Goal: Task Accomplishment & Management: Manage account settings

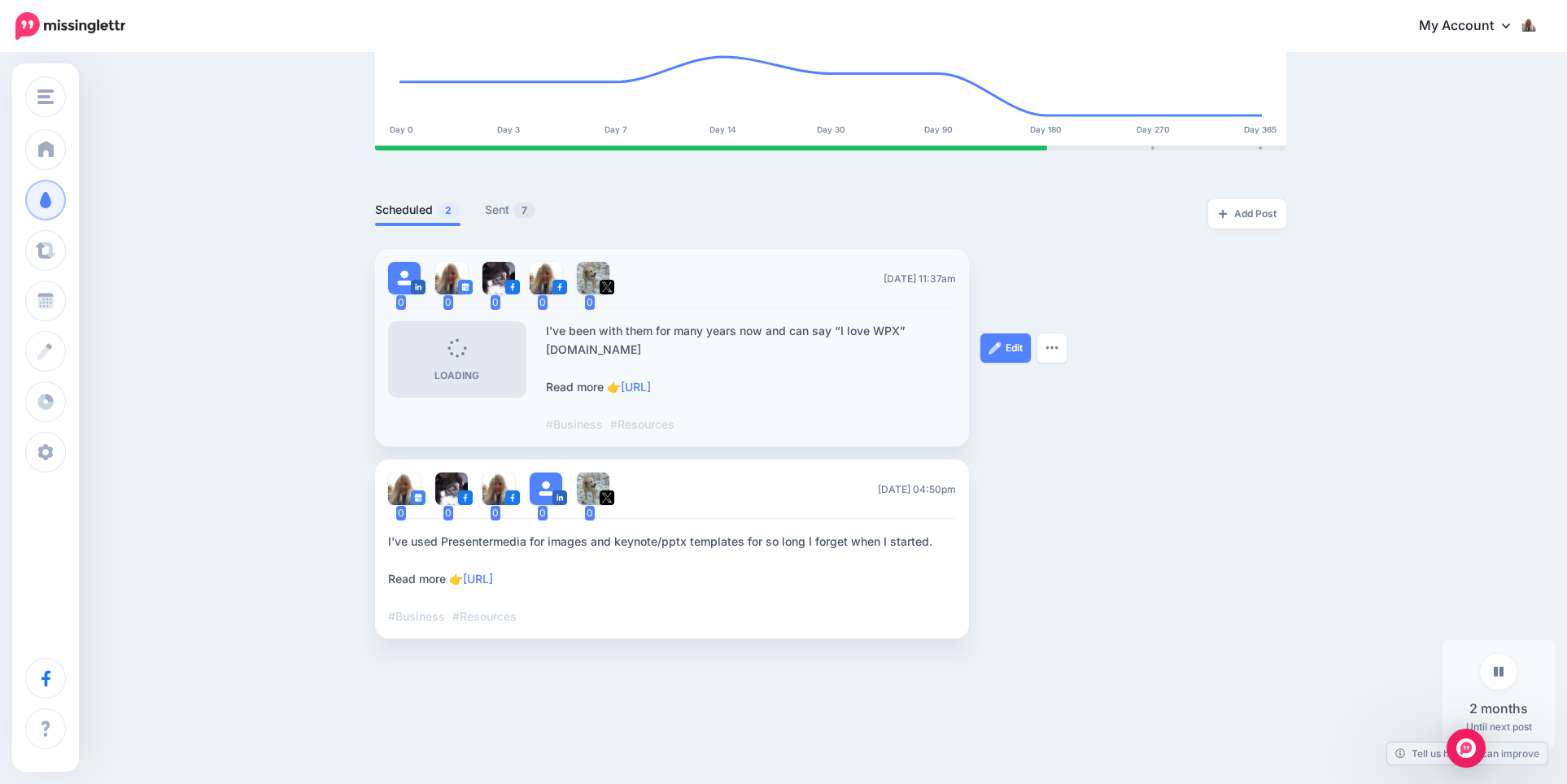
scroll to position [264, 0]
click at [997, 342] on img at bounding box center [994, 348] width 13 height 13
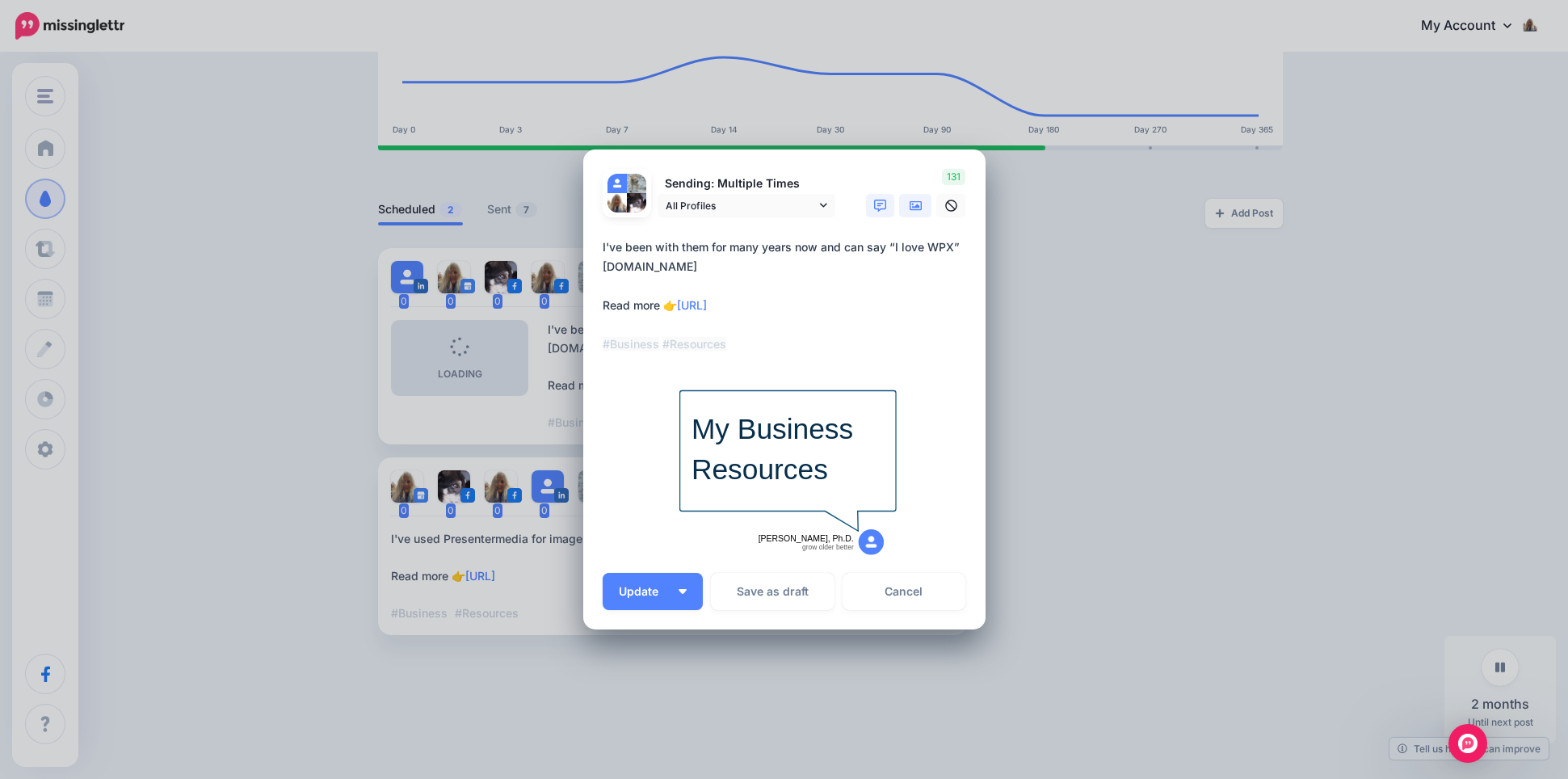
click at [909, 211] on icon at bounding box center [915, 206] width 12 height 12
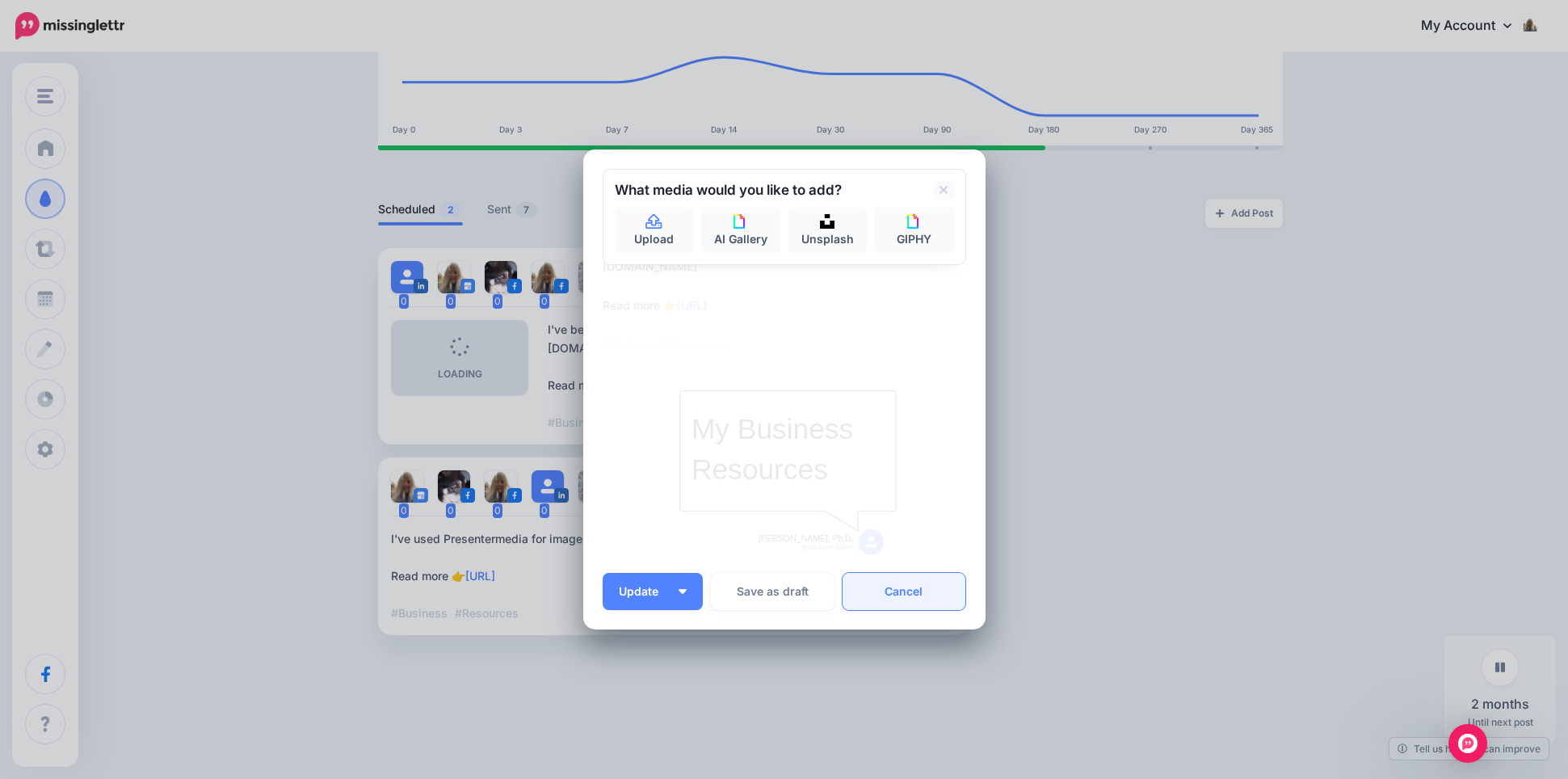
click at [892, 590] on link "Cancel" at bounding box center [904, 591] width 124 height 37
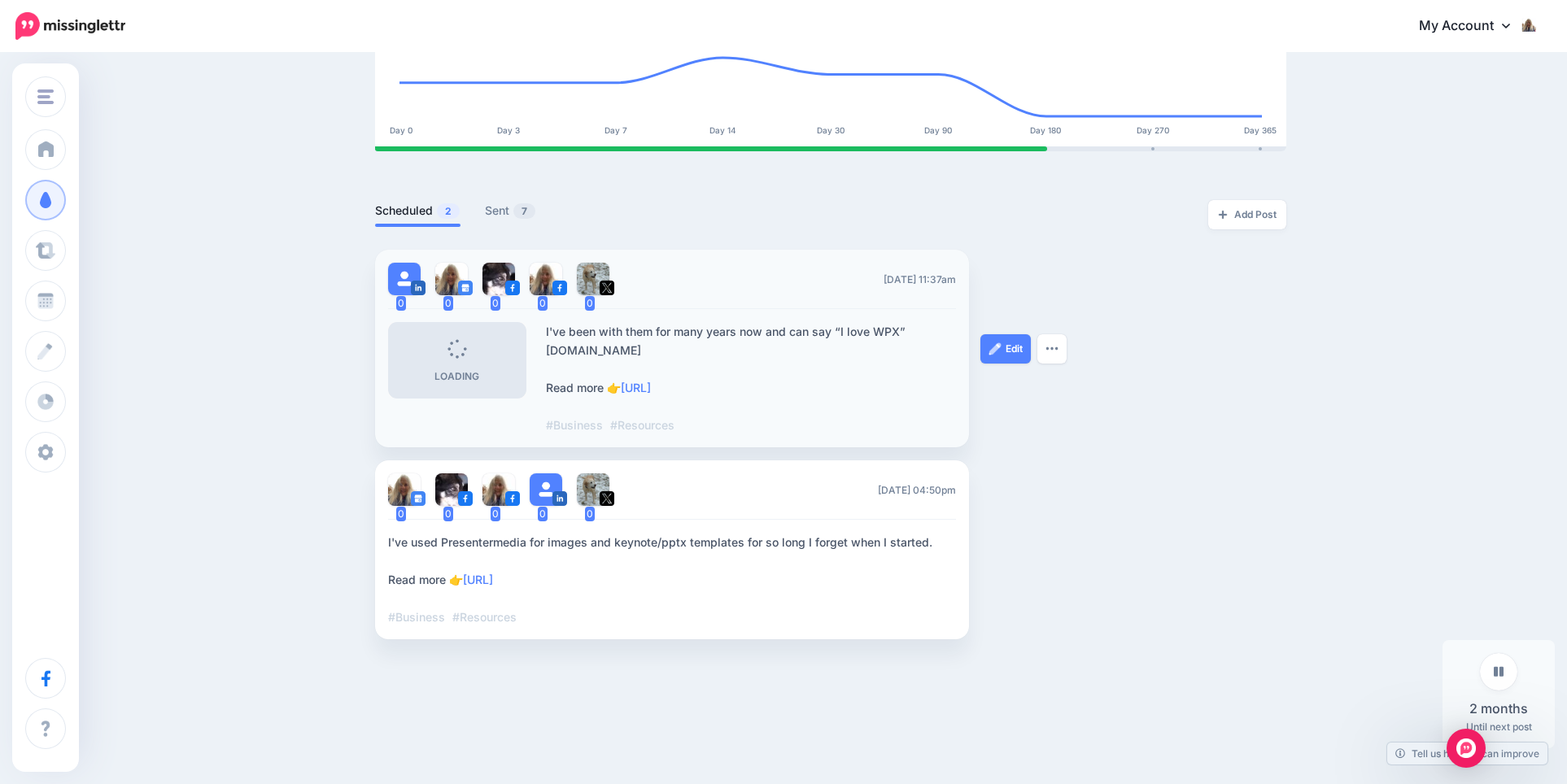
click at [459, 354] on icon at bounding box center [456, 348] width 26 height 26
click at [455, 358] on div "Loading" at bounding box center [457, 361] width 44 height 43
click at [1028, 536] on link "Edit" at bounding box center [1006, 550] width 50 height 29
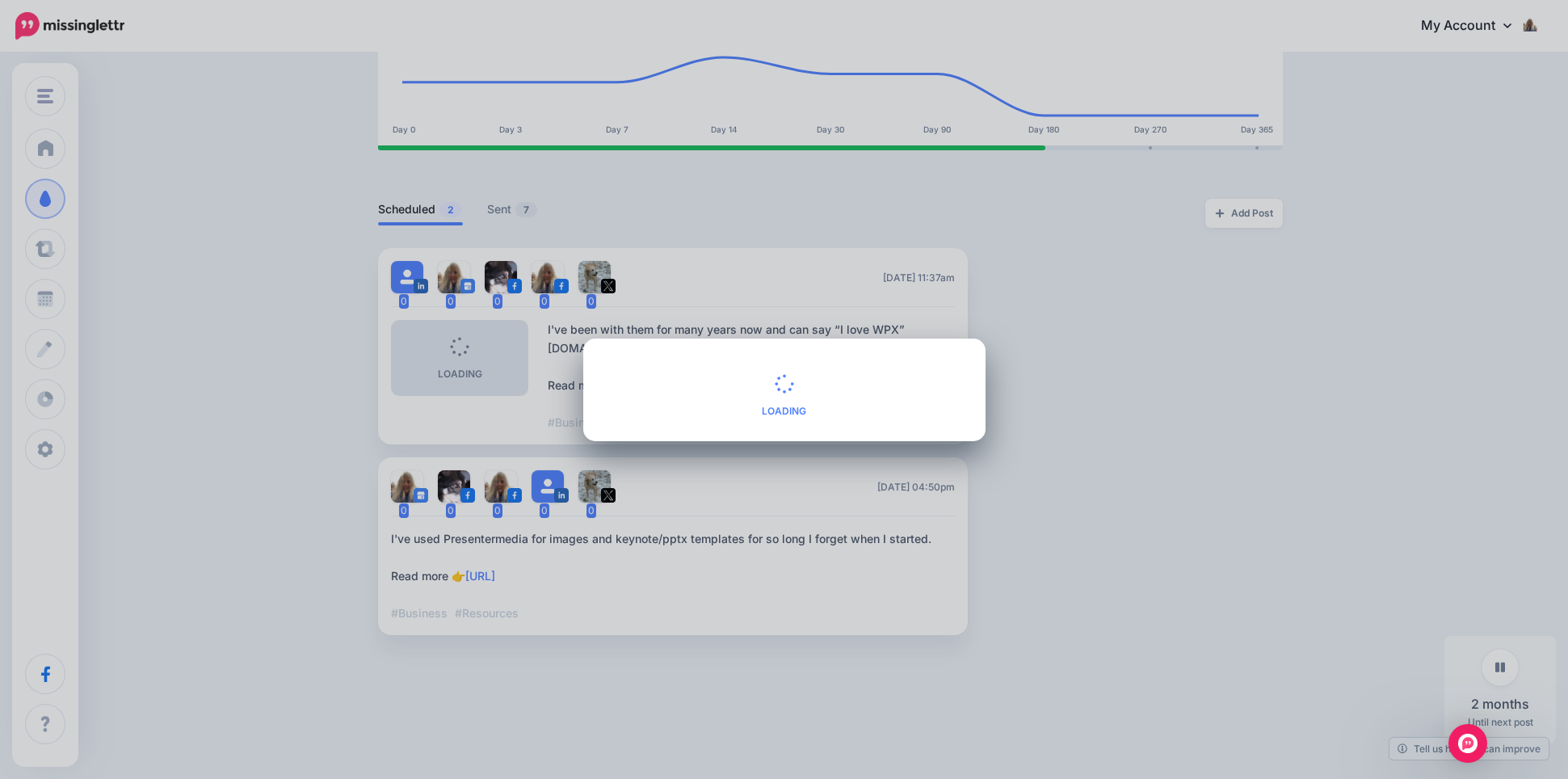
type textarea "**********"
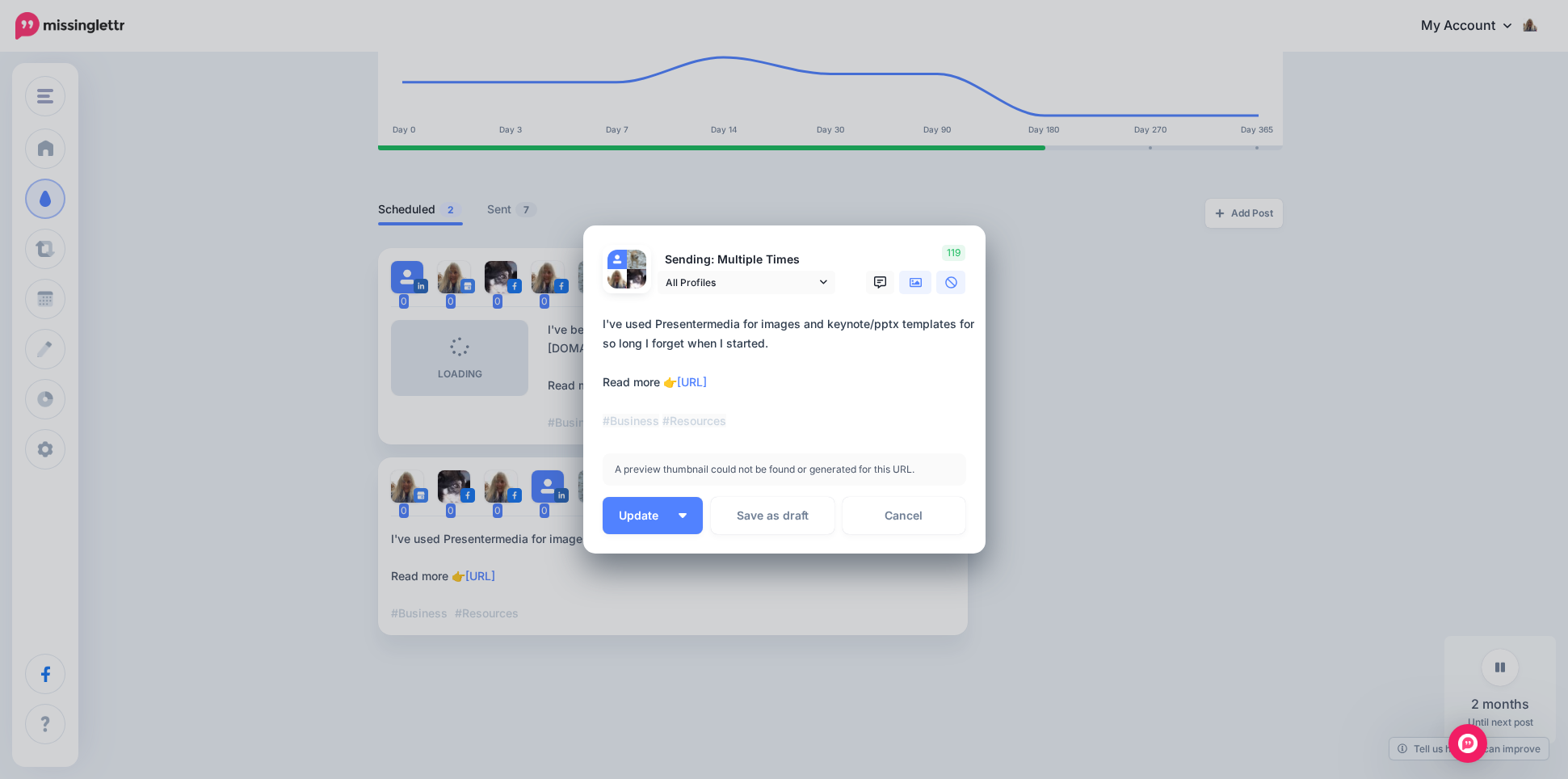
click at [910, 286] on icon at bounding box center [915, 282] width 12 height 12
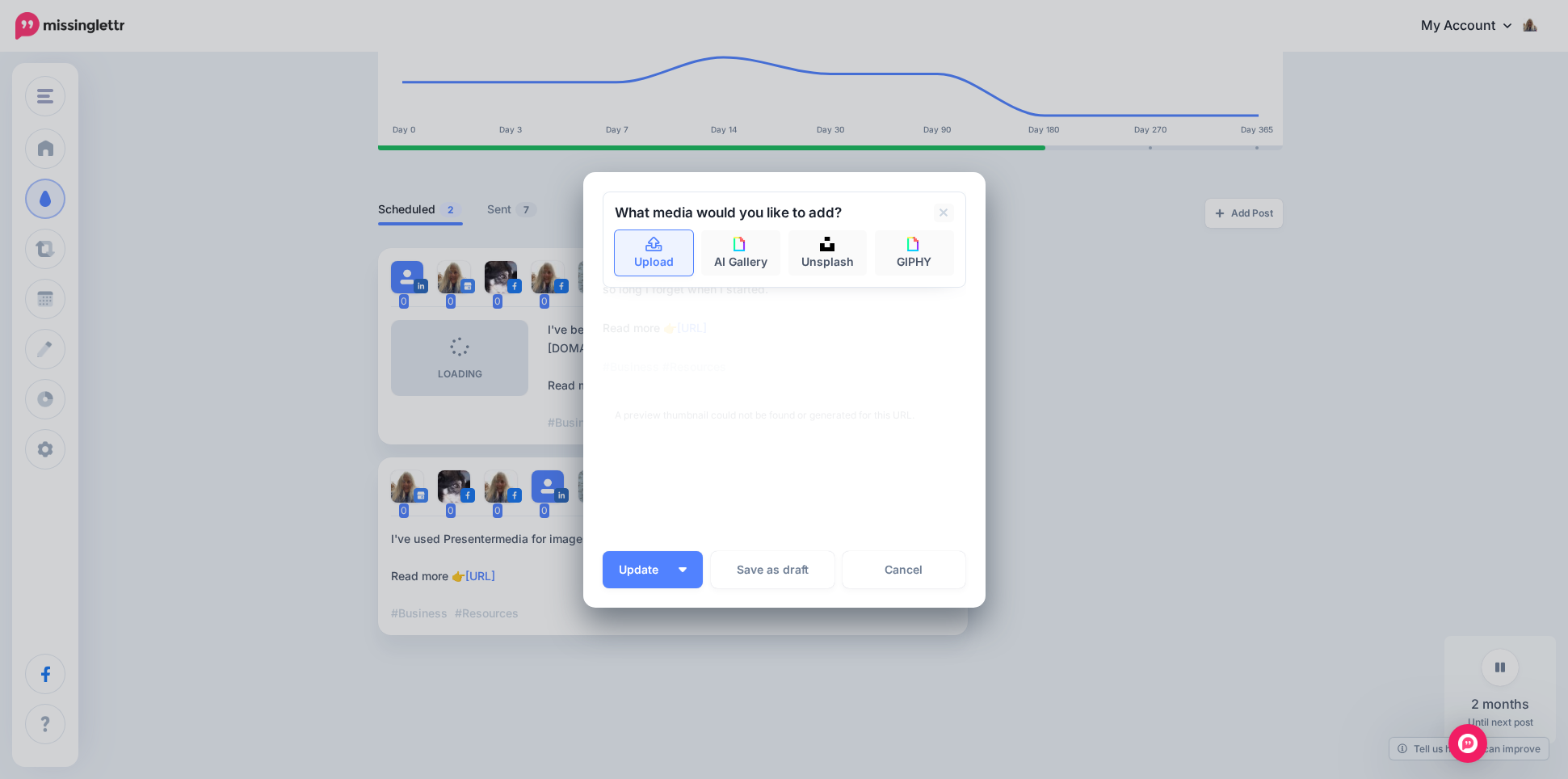
click at [653, 257] on link "Upload" at bounding box center [654, 253] width 79 height 45
click at [650, 247] on icon at bounding box center [653, 243] width 16 height 14
click at [634, 253] on link "Upload" at bounding box center [654, 253] width 79 height 45
type textarea "**********"
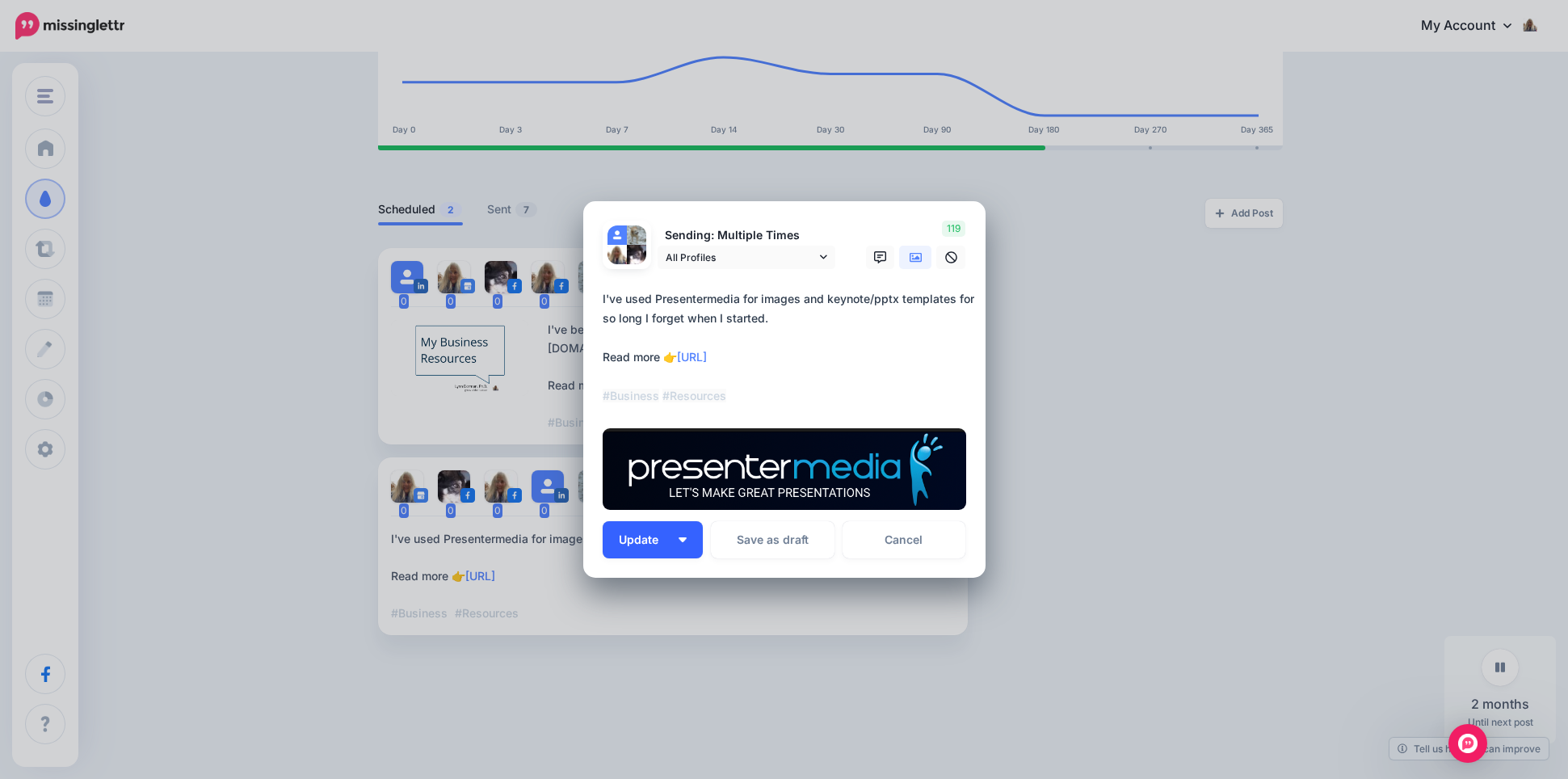
click at [651, 537] on span "Update" at bounding box center [644, 540] width 52 height 12
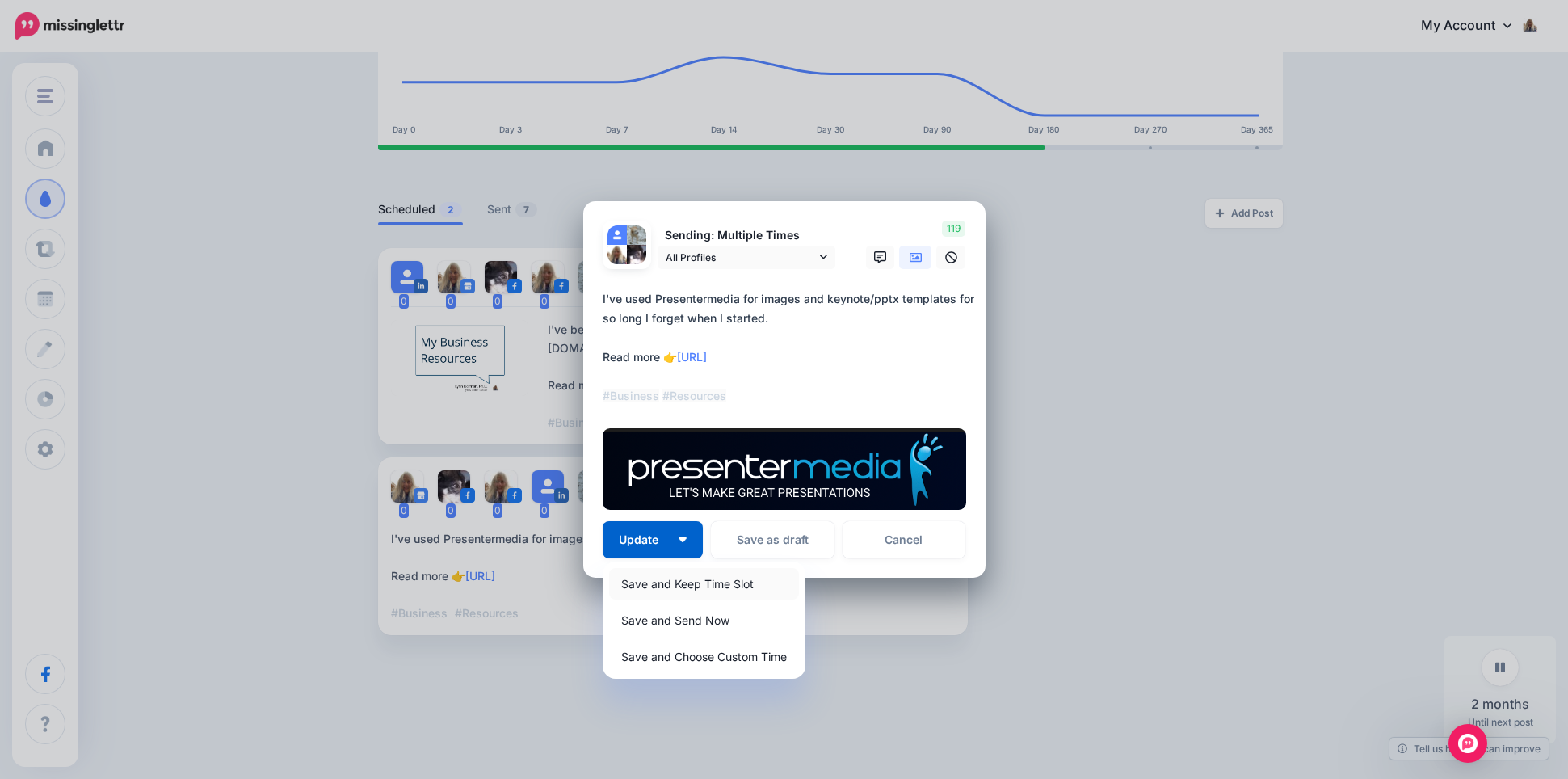
click at [740, 580] on link "Save and Keep Time Slot" at bounding box center [704, 583] width 190 height 32
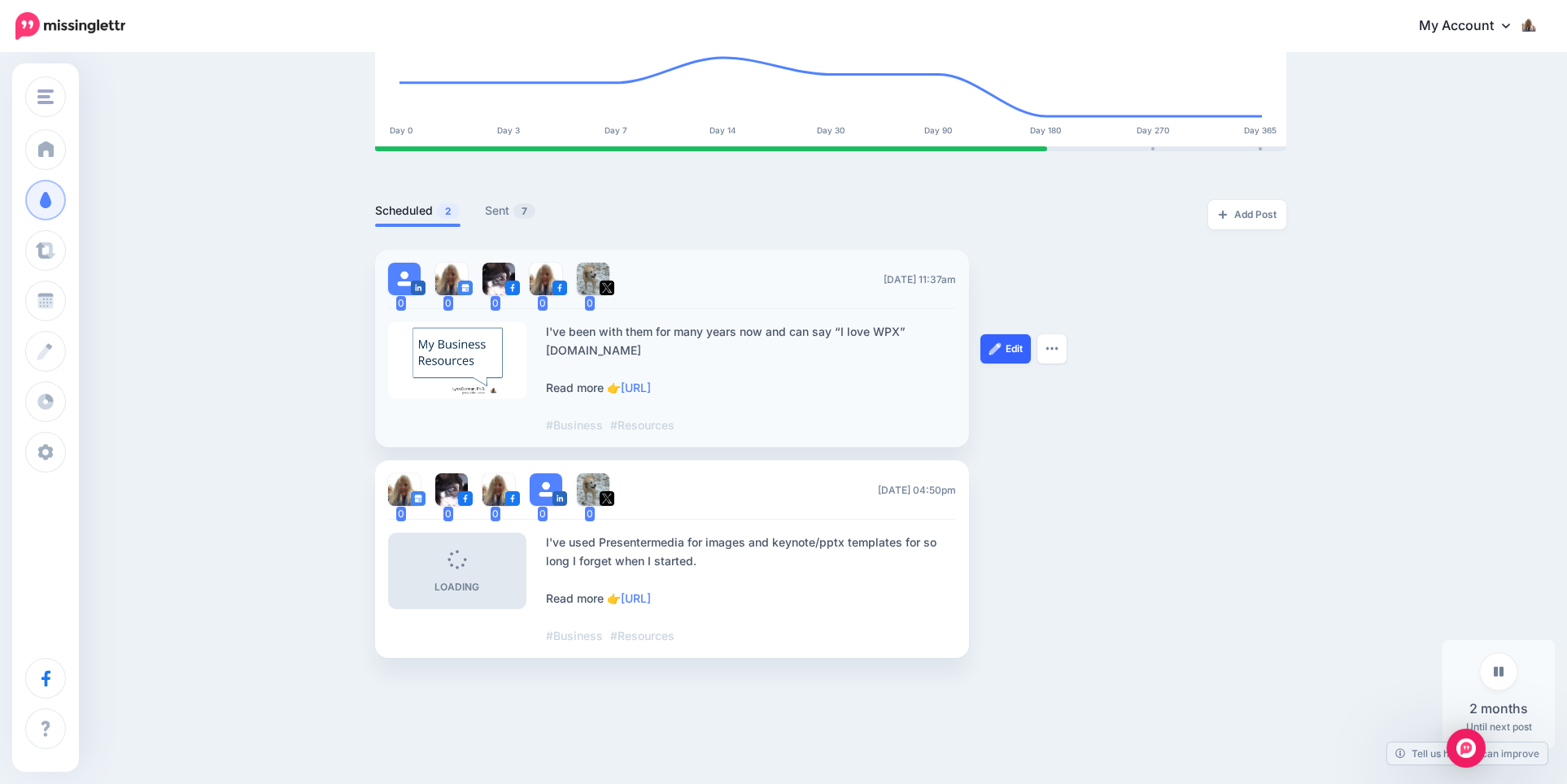
click at [1017, 339] on link "Edit" at bounding box center [1006, 349] width 50 height 29
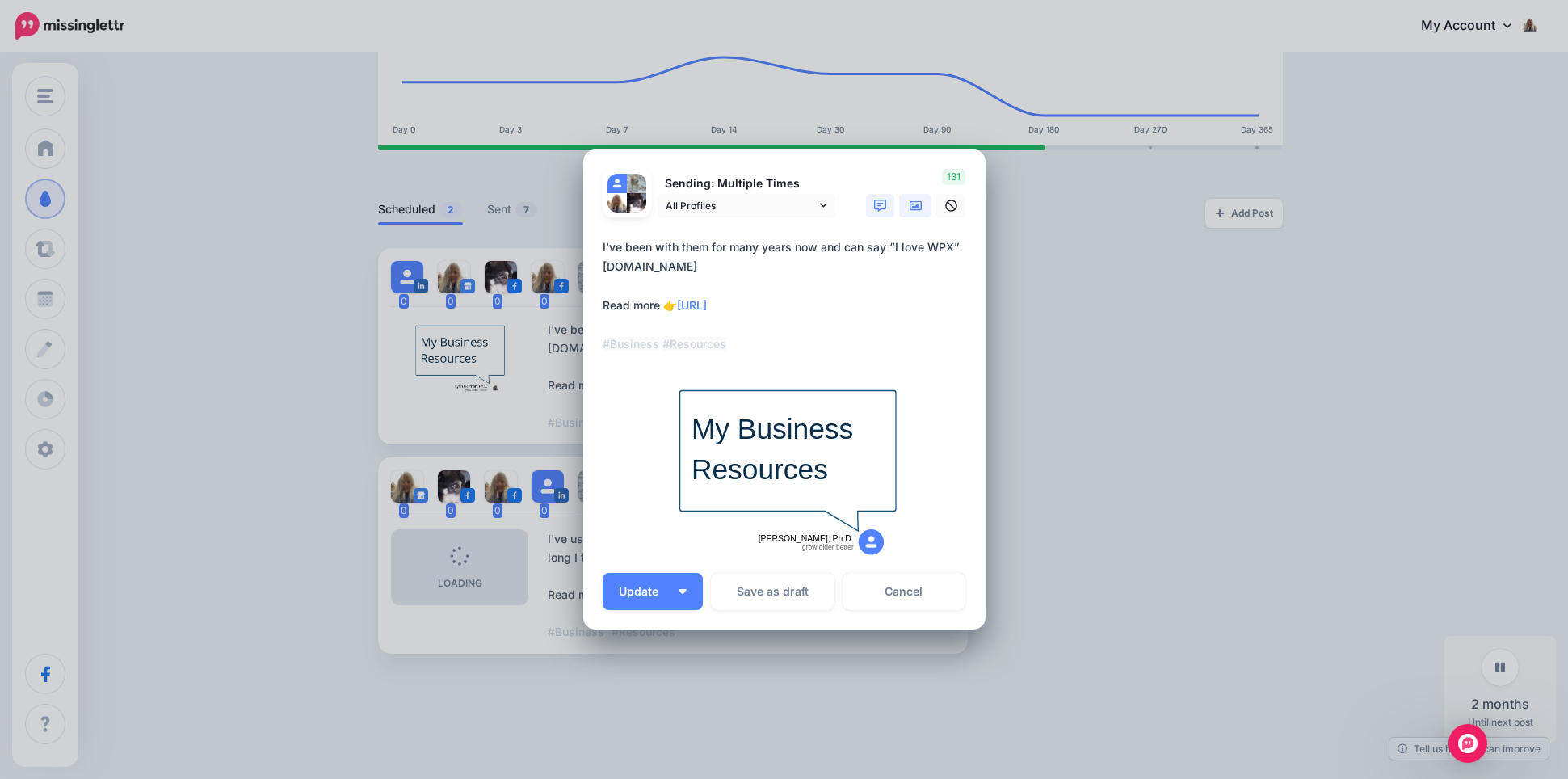
click at [909, 208] on icon at bounding box center [915, 206] width 12 height 10
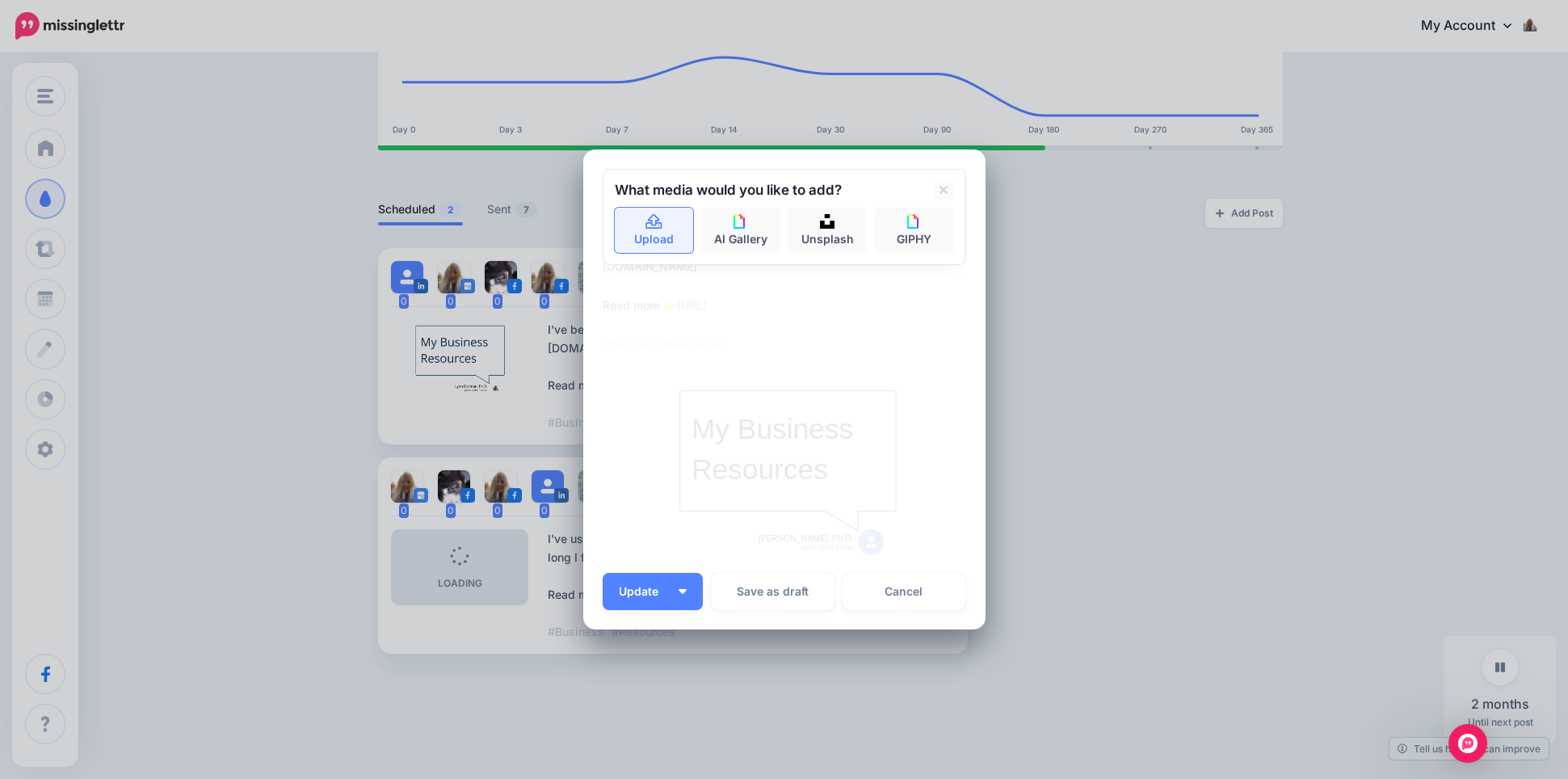
click at [642, 233] on link "Upload" at bounding box center [654, 230] width 79 height 45
type textarea "**********"
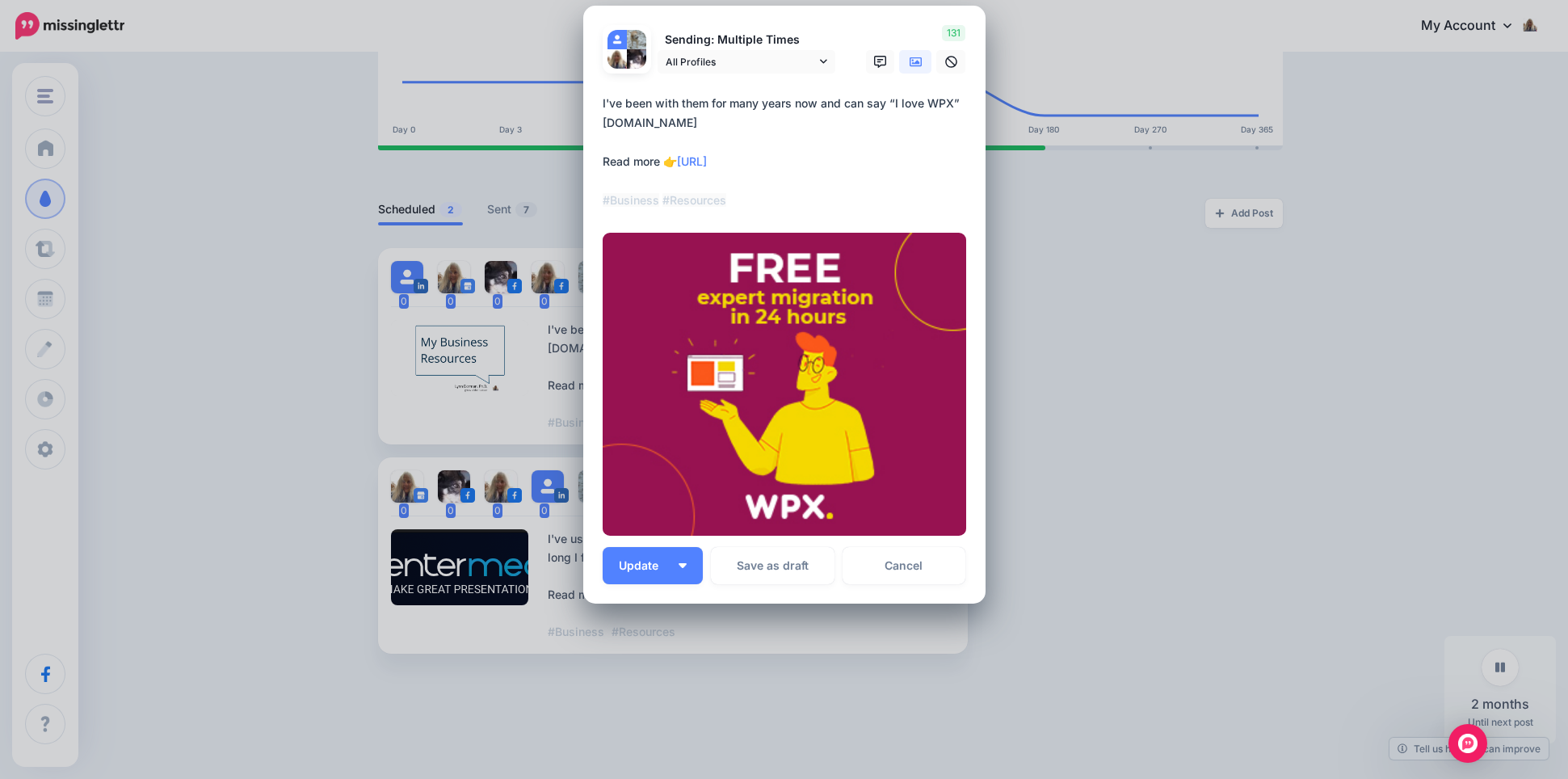
scroll to position [85, 0]
click at [629, 567] on span "Update" at bounding box center [644, 566] width 52 height 12
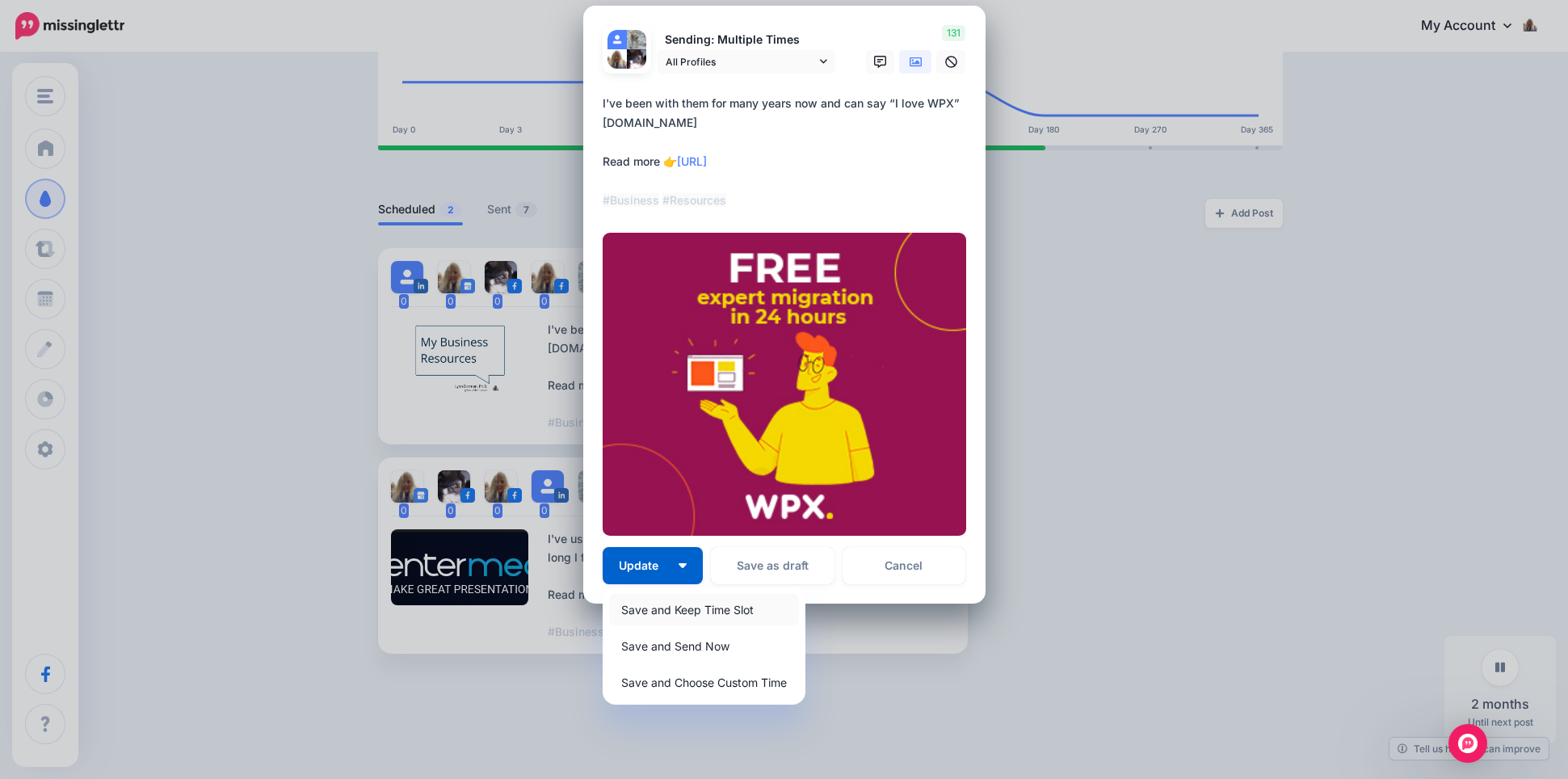
click at [669, 608] on link "Save and Keep Time Slot" at bounding box center [704, 609] width 190 height 32
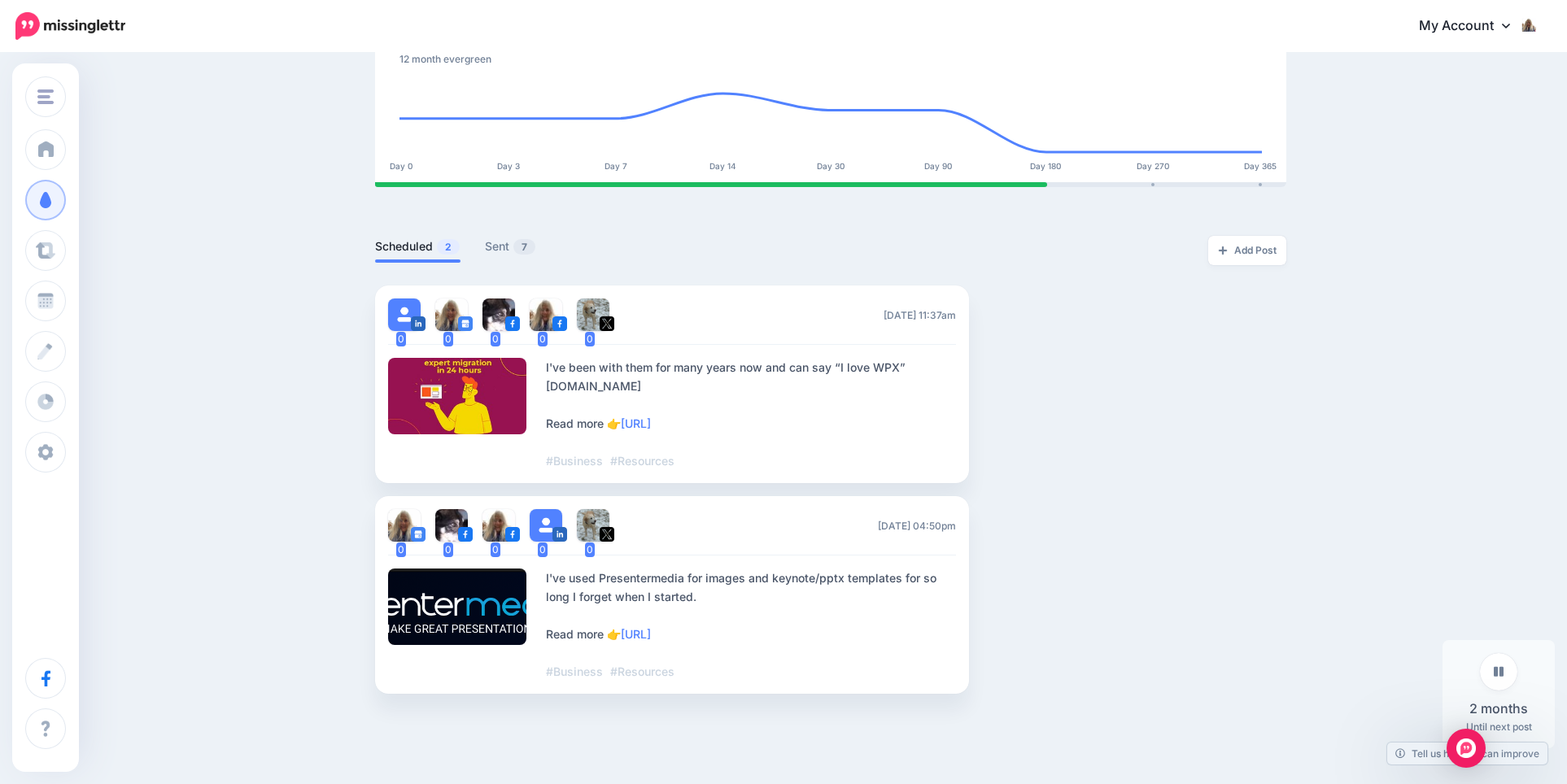
scroll to position [233, 2]
